Goal: Task Accomplishment & Management: Manage account settings

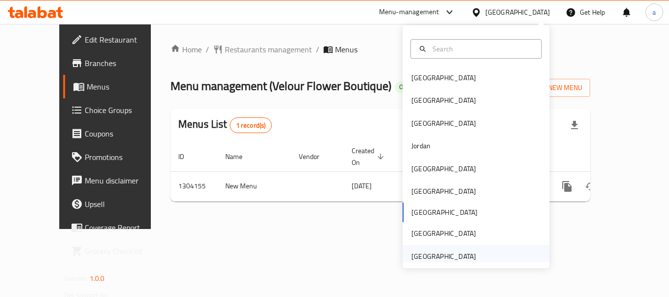
click at [430, 252] on div "[GEOGRAPHIC_DATA]" at bounding box center [443, 256] width 65 height 11
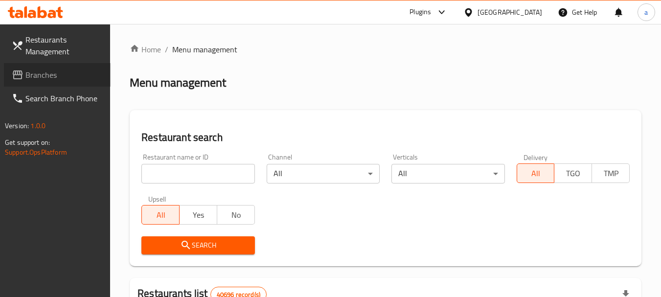
click at [55, 79] on span "Branches" at bounding box center [63, 75] width 77 height 12
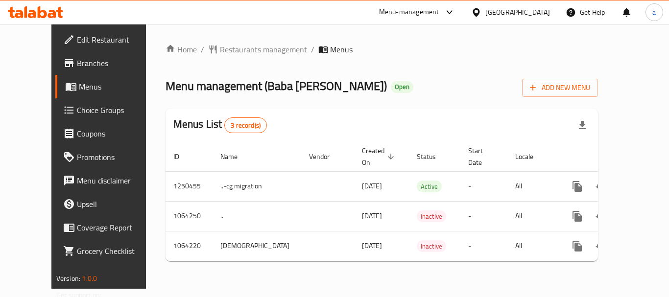
click at [524, 10] on div "[GEOGRAPHIC_DATA]" at bounding box center [517, 12] width 65 height 11
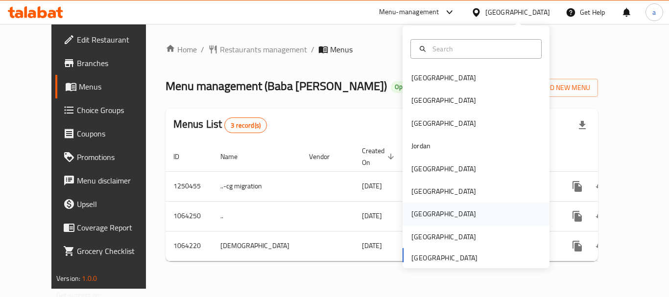
click at [422, 218] on div "[GEOGRAPHIC_DATA]" at bounding box center [443, 214] width 80 height 23
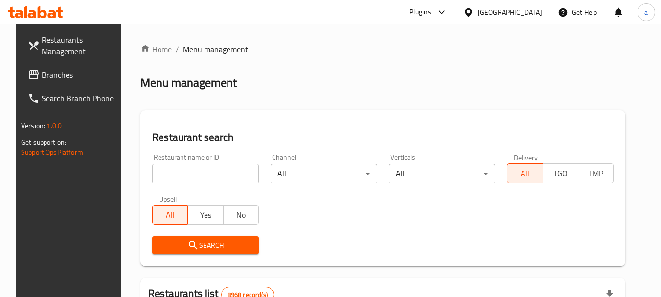
click at [527, 12] on div "[GEOGRAPHIC_DATA]" at bounding box center [510, 12] width 65 height 11
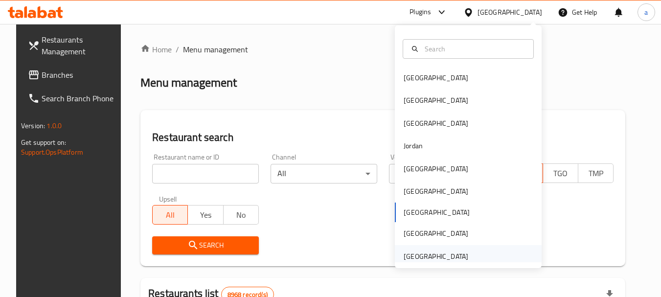
click at [447, 254] on div "[GEOGRAPHIC_DATA]" at bounding box center [436, 256] width 65 height 11
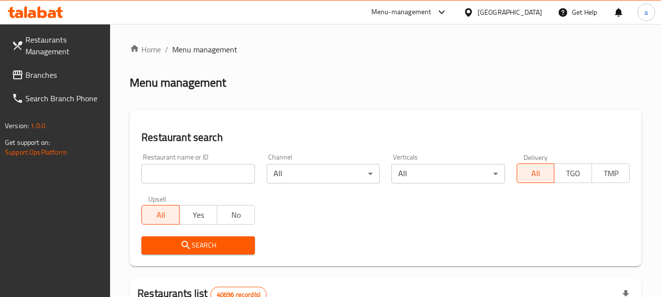
click at [44, 76] on span "Branches" at bounding box center [63, 75] width 77 height 12
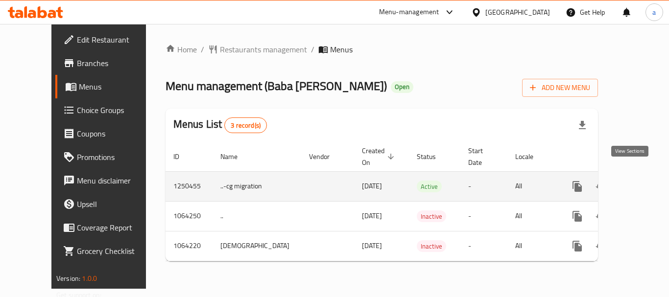
click at [643, 182] on icon "enhanced table" at bounding box center [647, 186] width 9 height 9
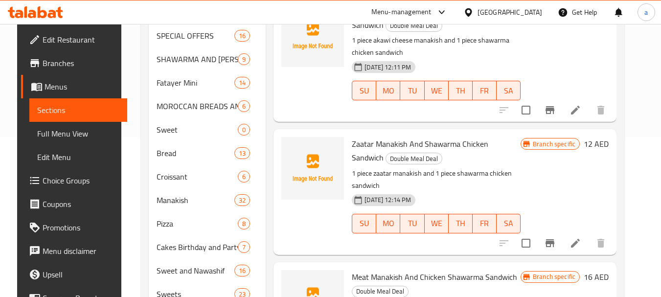
scroll to position [123, 0]
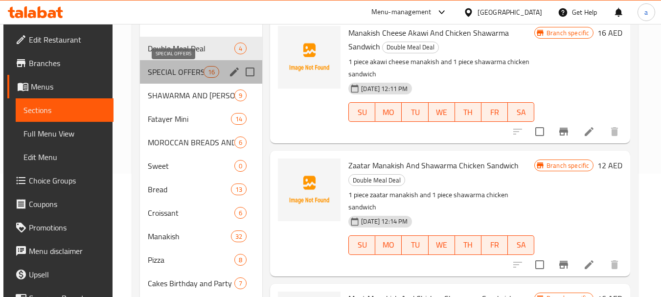
click at [180, 74] on span "SPECIAL OFFERS" at bounding box center [176, 72] width 56 height 12
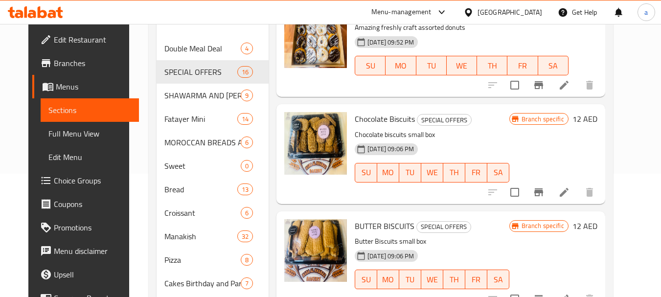
scroll to position [783, 0]
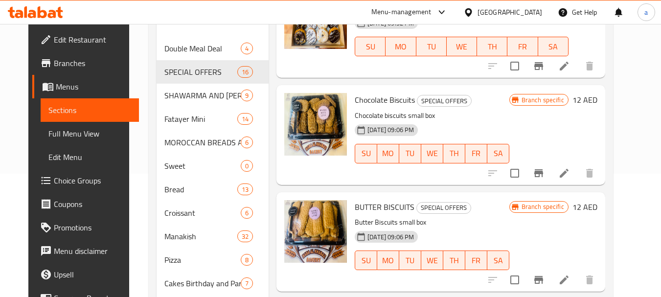
click at [491, 8] on div "[GEOGRAPHIC_DATA]" at bounding box center [510, 12] width 65 height 11
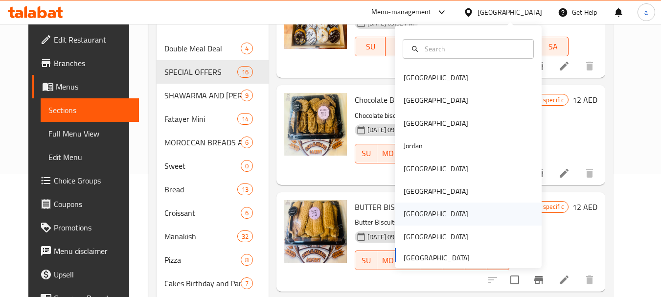
click at [422, 219] on div "Qatar" at bounding box center [468, 214] width 147 height 23
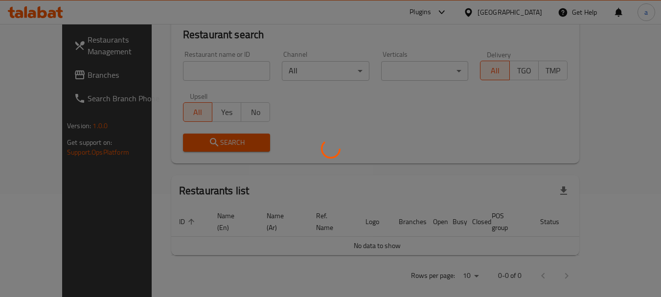
scroll to position [123, 0]
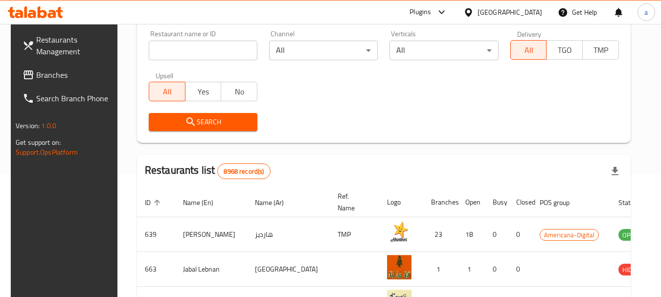
click at [527, 14] on div "[GEOGRAPHIC_DATA]" at bounding box center [510, 12] width 65 height 11
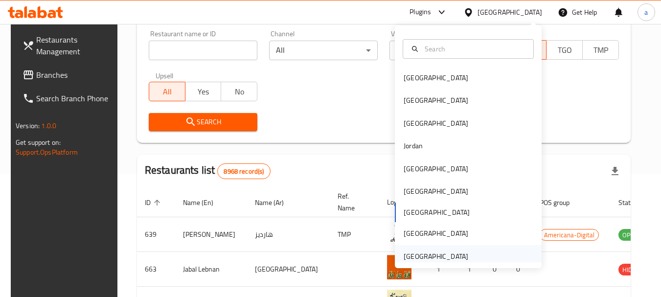
click at [425, 258] on div "United Arab Emirates" at bounding box center [436, 256] width 65 height 11
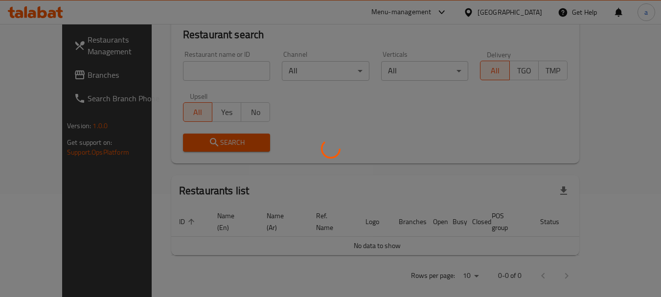
scroll to position [123, 0]
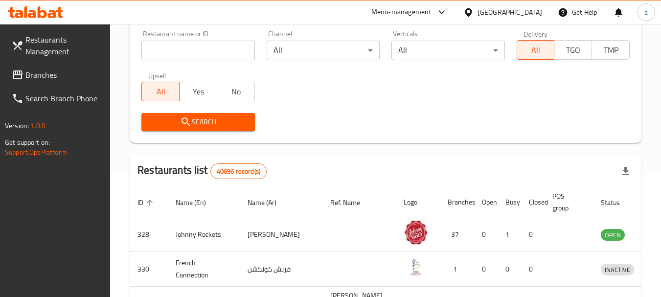
click at [44, 76] on span "Branches" at bounding box center [63, 75] width 77 height 12
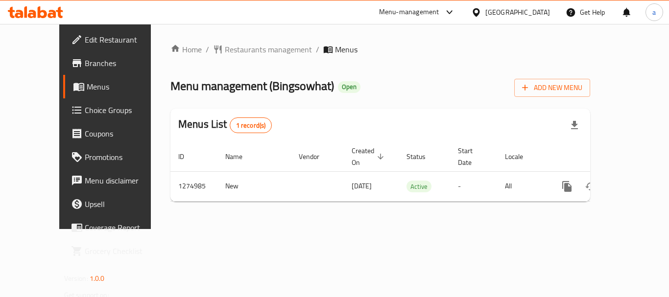
click at [514, 15] on div "[GEOGRAPHIC_DATA]" at bounding box center [517, 12] width 65 height 11
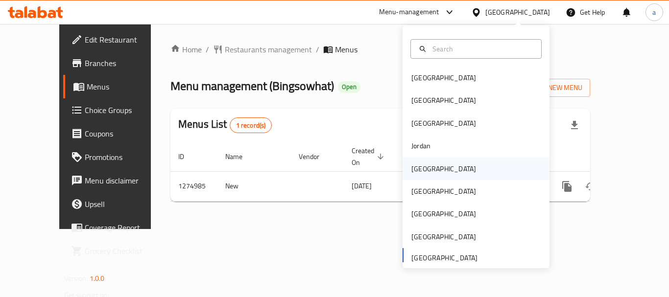
click at [425, 167] on div "[GEOGRAPHIC_DATA]" at bounding box center [443, 169] width 80 height 23
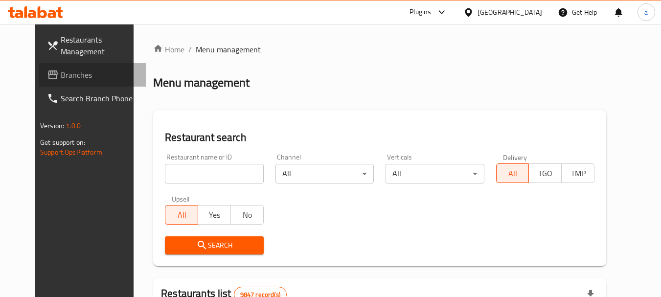
click at [61, 77] on span "Branches" at bounding box center [99, 75] width 77 height 12
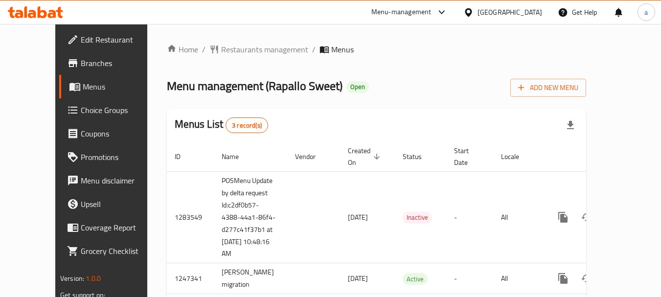
click at [544, 16] on div "Kuwait" at bounding box center [503, 11] width 94 height 23
click at [531, 14] on div "Kuwait" at bounding box center [510, 12] width 65 height 11
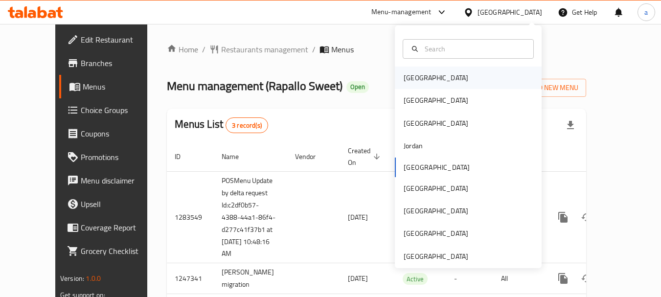
click at [447, 68] on div "Bahrain" at bounding box center [468, 78] width 147 height 23
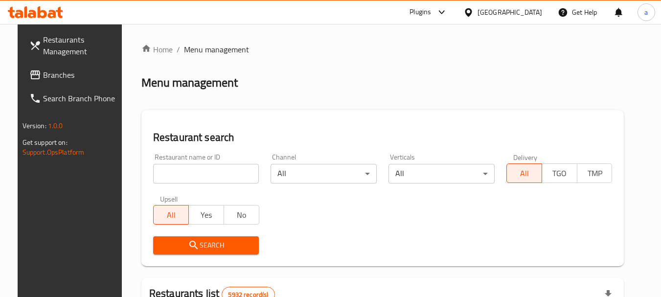
click at [59, 77] on span "Branches" at bounding box center [81, 75] width 77 height 12
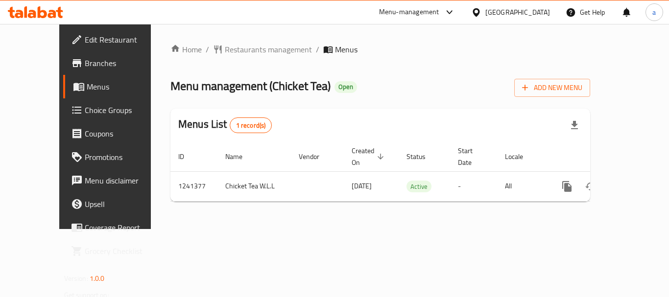
click at [527, 14] on div "[GEOGRAPHIC_DATA]" at bounding box center [517, 12] width 65 height 11
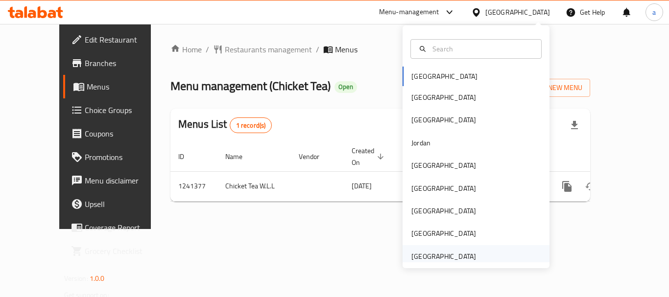
click at [446, 260] on div "[GEOGRAPHIC_DATA]" at bounding box center [443, 256] width 65 height 11
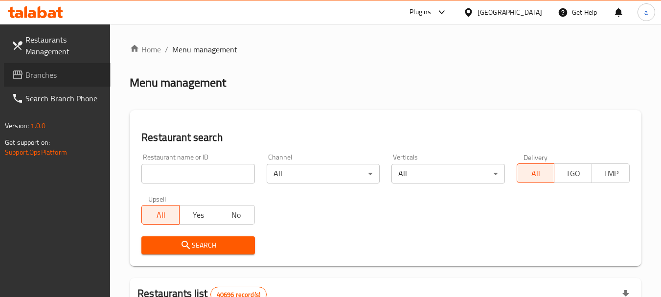
click at [45, 74] on span "Branches" at bounding box center [63, 75] width 77 height 12
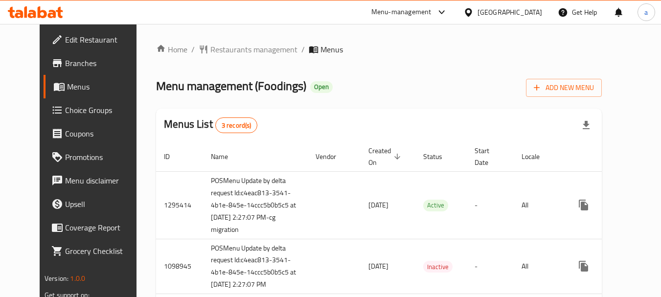
click at [65, 43] on span "Edit Restaurant" at bounding box center [103, 40] width 77 height 12
